Goal: Information Seeking & Learning: Learn about a topic

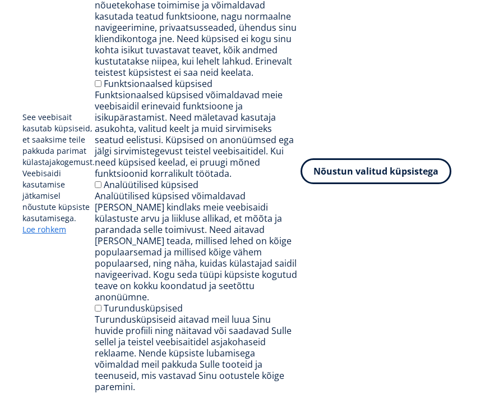
click at [326, 182] on button "Nõustun valitud küpsistega" at bounding box center [376, 171] width 151 height 26
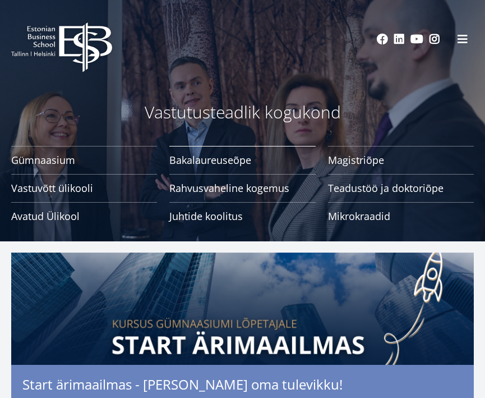
click at [198, 161] on span "Bakalaureuseõpe Tutvu ja registreeru" at bounding box center [242, 159] width 146 height 11
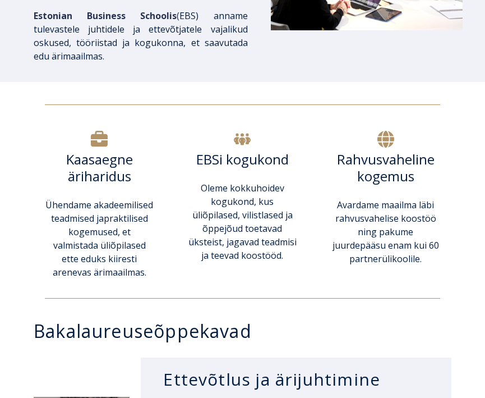
click at [243, 281] on div "Oleme kokkuhoidev kogukond, kus üliõpilased, vilistlased ja õppejõud toetavad ü…" at bounding box center [242, 235] width 109 height 108
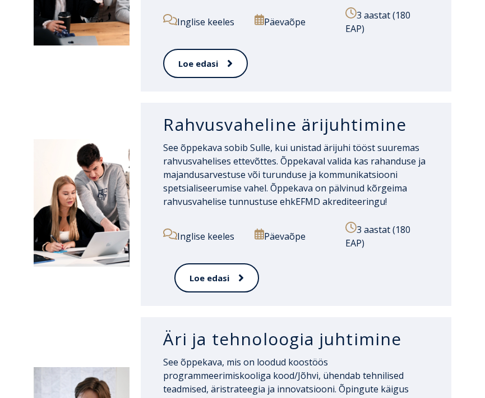
scroll to position [1006, 0]
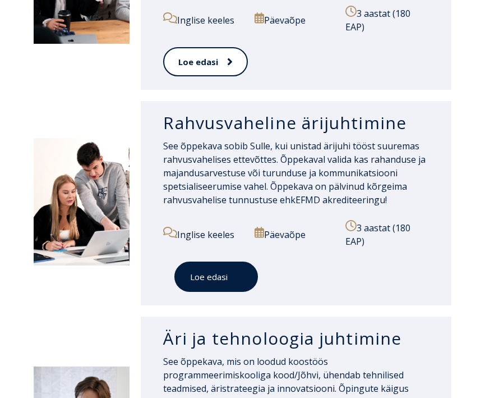
click at [227, 285] on link "Loe edasi" at bounding box center [217, 277] width 84 height 31
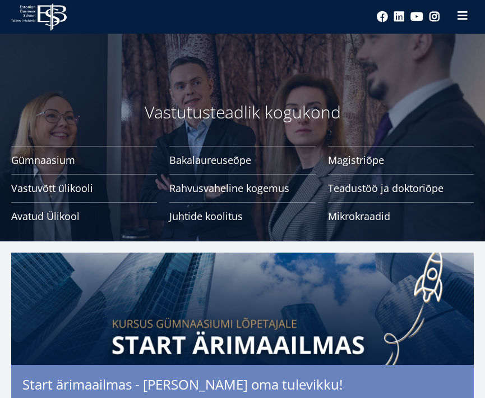
click at [471, 20] on button at bounding box center [463, 15] width 22 height 22
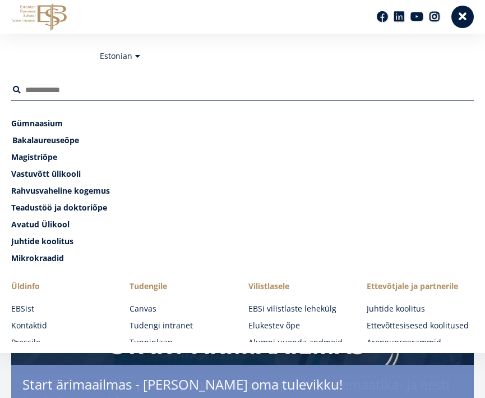
click at [52, 140] on span "Bakalaureuseõpe Tutvu ja registreeru" at bounding box center [45, 140] width 67 height 11
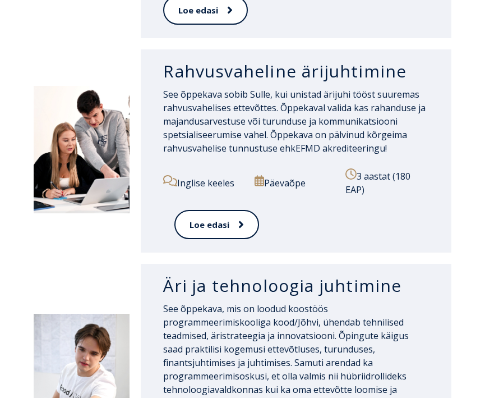
scroll to position [1043, 0]
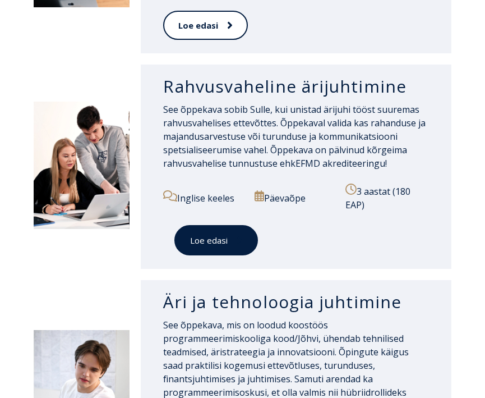
click at [207, 245] on link "Loe edasi" at bounding box center [217, 240] width 84 height 31
